Goal: Task Accomplishment & Management: Use online tool/utility

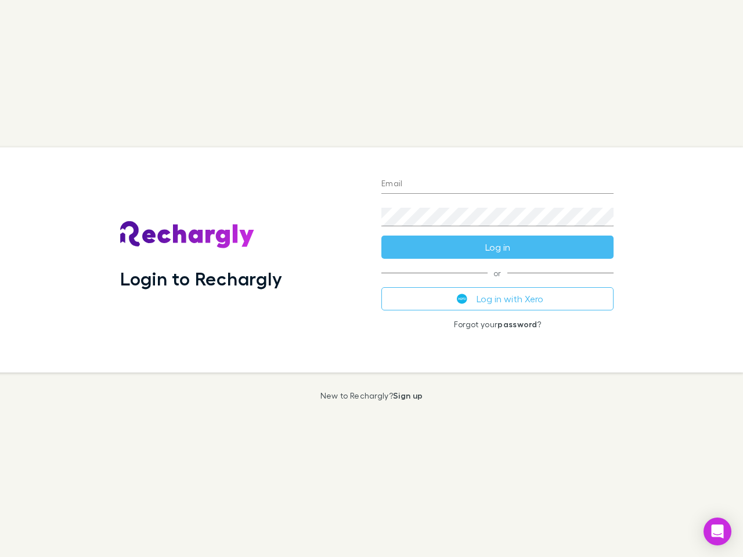
click at [372, 279] on div "Login to Rechargly" at bounding box center [241, 259] width 261 height 225
click at [497, 185] on input "Email" at bounding box center [497, 184] width 232 height 19
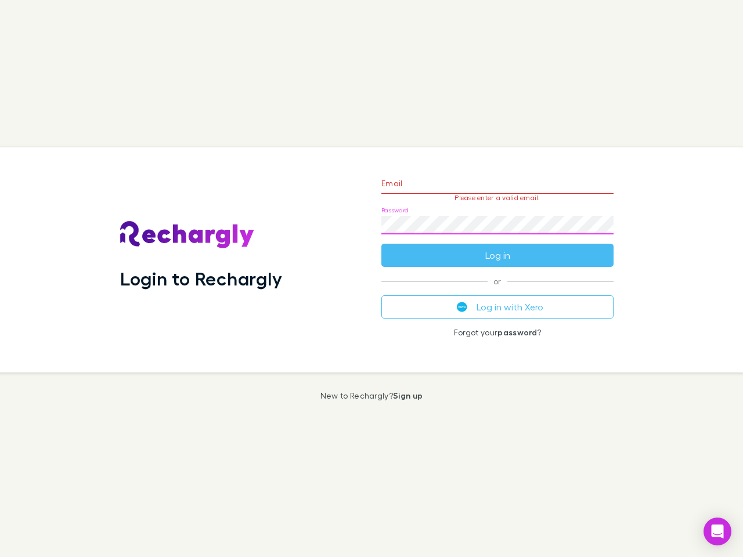
click at [497, 247] on form "Email Please enter a valid email. Password Log in" at bounding box center [497, 216] width 232 height 101
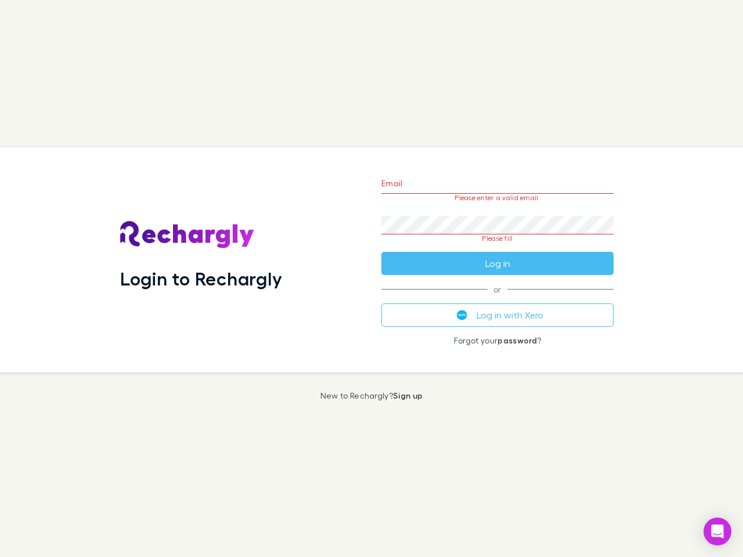
click at [497, 299] on div "Email Please enter a valid email. Password Please fill Log in or Log in with Xe…" at bounding box center [497, 259] width 251 height 225
click at [718, 532] on icon "Open Intercom Messenger" at bounding box center [718, 532] width 12 height 14
